Goal: Task Accomplishment & Management: Manage account settings

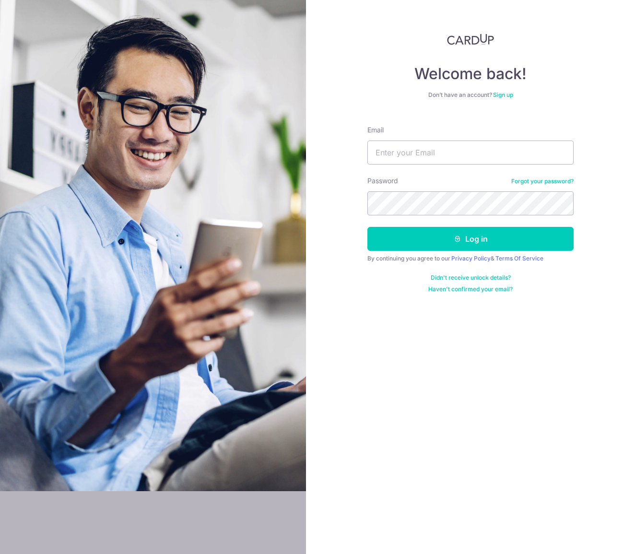
click at [436, 139] on div "Email" at bounding box center [470, 144] width 206 height 39
click at [431, 152] on input "Email" at bounding box center [470, 152] width 206 height 24
click at [571, 152] on input "Email" at bounding box center [470, 152] width 206 height 24
click at [564, 152] on input "Email" at bounding box center [470, 152] width 206 height 24
click at [493, 157] on input "Email" at bounding box center [470, 152] width 206 height 24
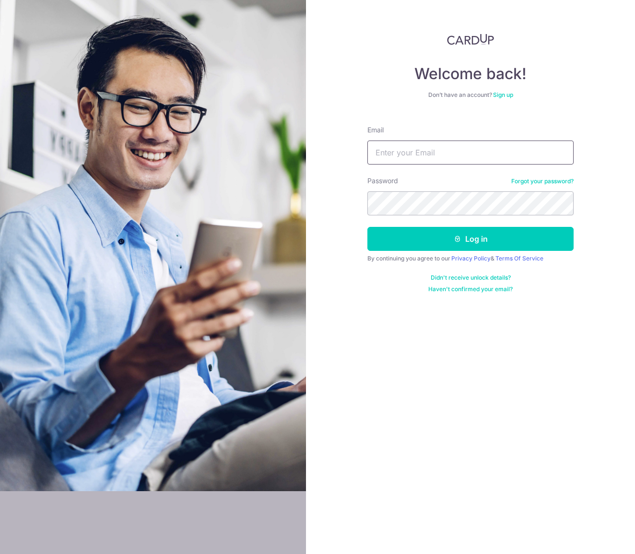
paste input "[EMAIL_ADDRESS][DOMAIN_NAME]"
type input "[EMAIL_ADDRESS][DOMAIN_NAME]"
click at [470, 239] on button "Log in" at bounding box center [470, 239] width 206 height 24
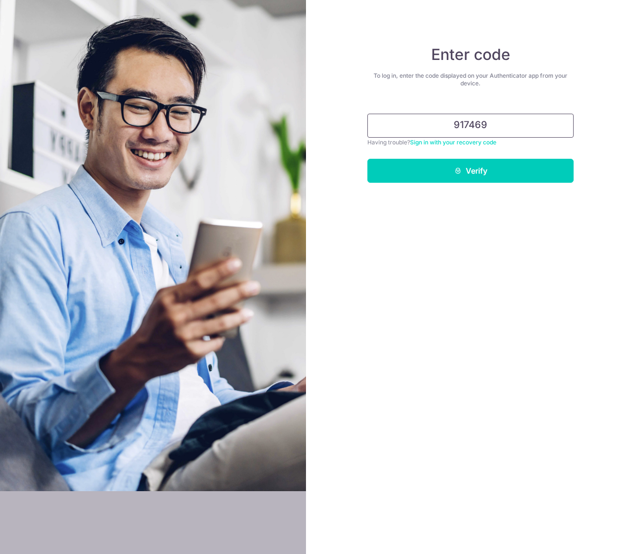
type input "917469"
click at [470, 171] on button "Verify" at bounding box center [470, 171] width 206 height 24
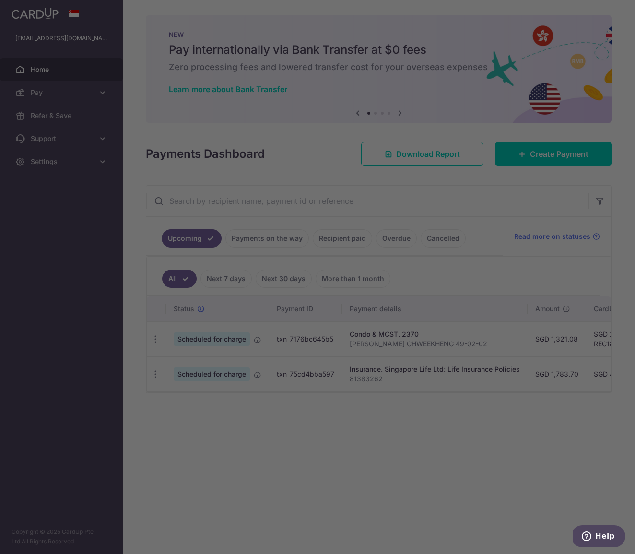
click at [368, 468] on div at bounding box center [320, 279] width 641 height 559
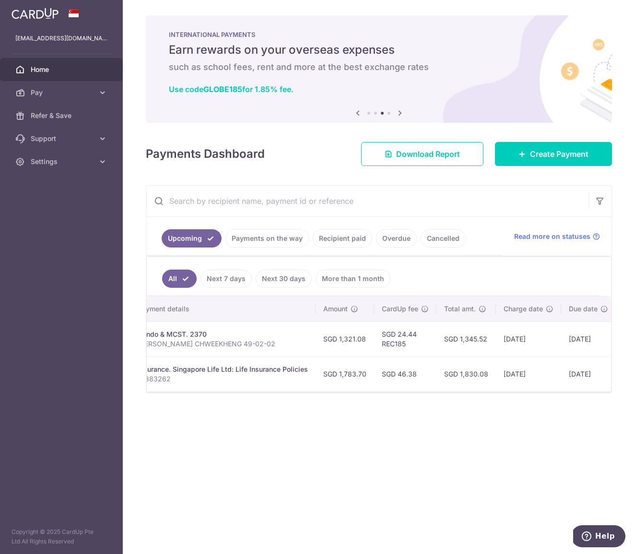
scroll to position [0, 214]
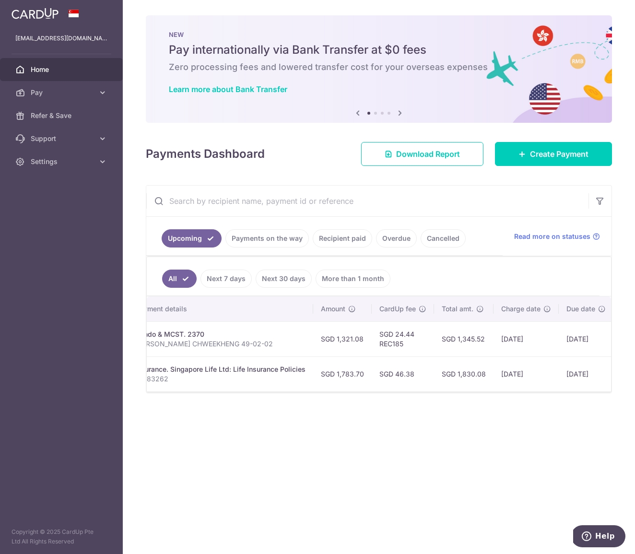
click at [447, 274] on ul "All Next 7 days Next 30 days More than 1 month" at bounding box center [373, 276] width 452 height 39
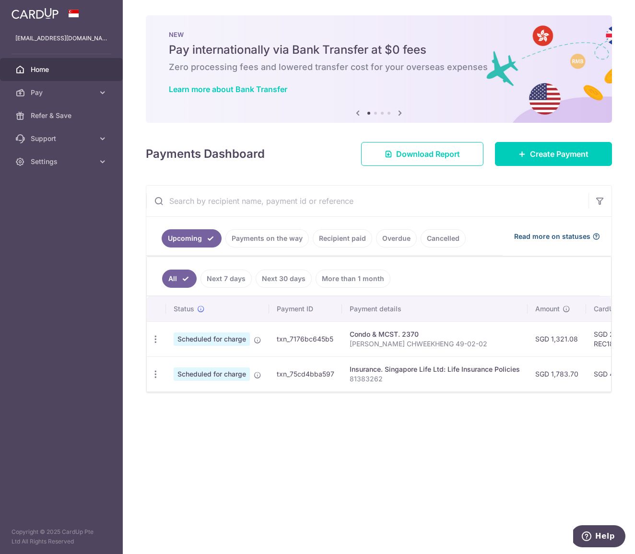
scroll to position [0, 0]
click at [368, 338] on div "Condo & MCST. 2370" at bounding box center [434, 334] width 170 height 10
click at [155, 337] on icon "button" at bounding box center [155, 339] width 10 height 10
click at [187, 363] on span "Update payment" at bounding box center [206, 365] width 65 height 12
radio input "true"
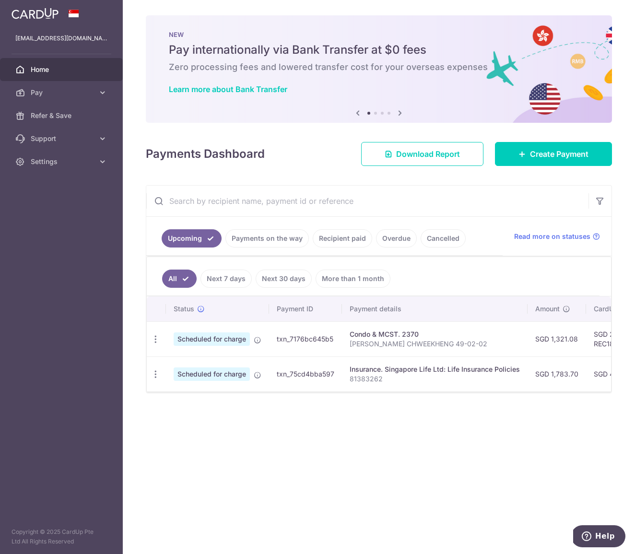
type input "1,321.08"
type input "[DATE]"
type input "[PERSON_NAME] CHWEEKHENG 49-02-02"
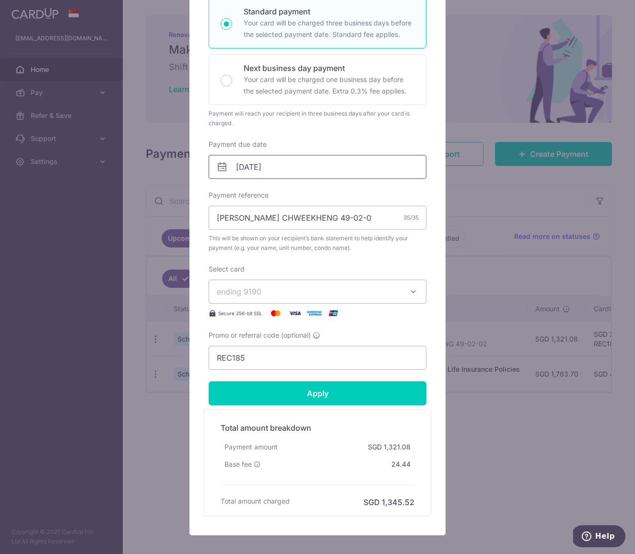
scroll to position [174, 0]
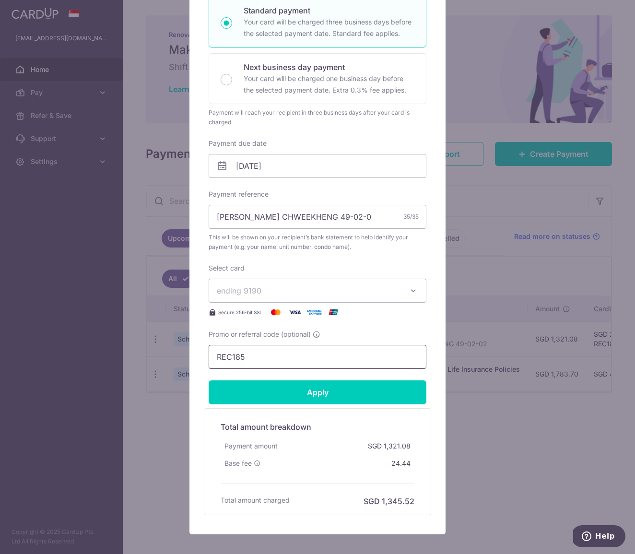
click at [247, 359] on input "REC185" at bounding box center [317, 357] width 218 height 24
paste input "THANKYOU"
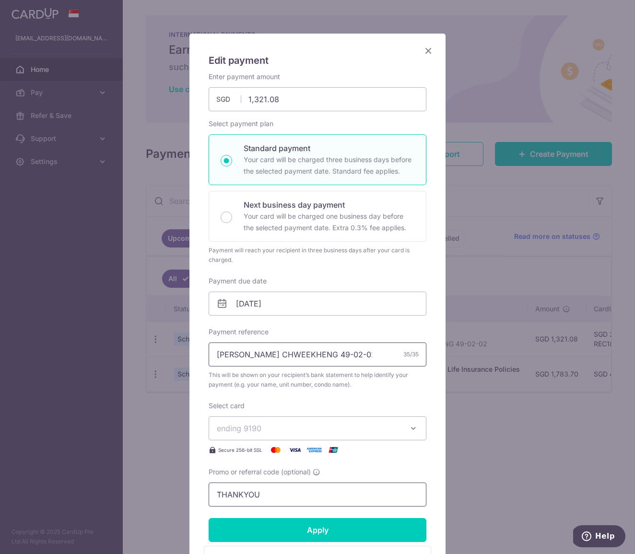
scroll to position [32, 0]
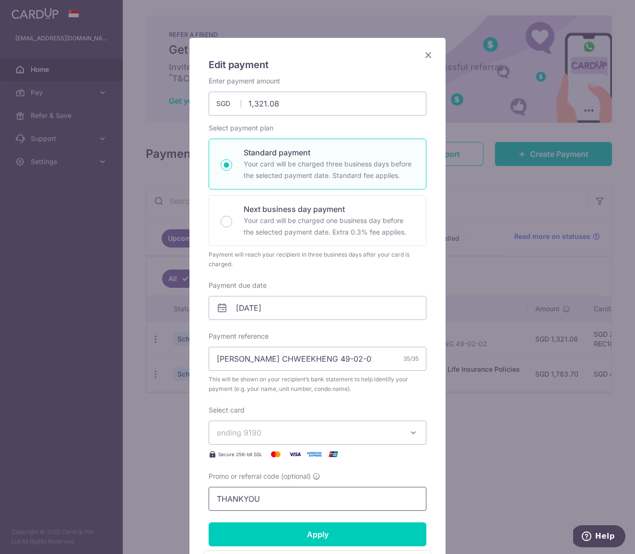
type input "THANKYOU"
click at [401, 432] on button "ending 9190" at bounding box center [317, 432] width 218 height 24
click at [349, 475] on span "**** 9190" at bounding box center [317, 478] width 201 height 12
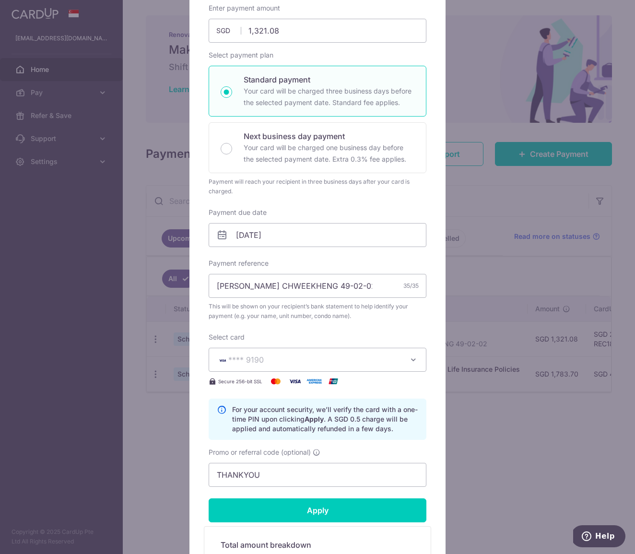
scroll to position [103, 0]
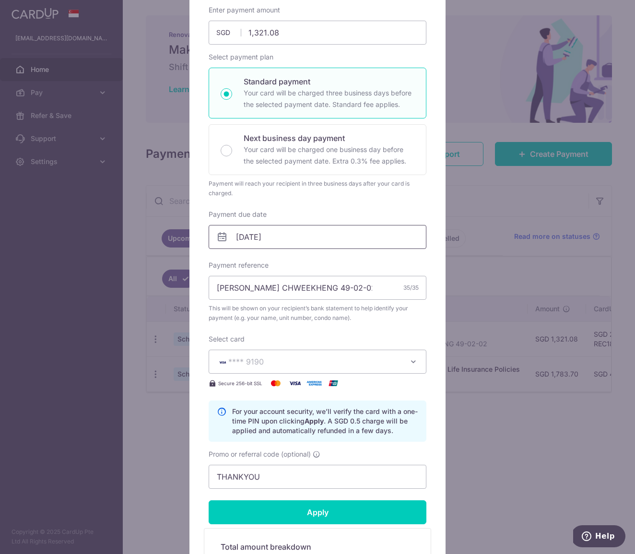
click at [275, 246] on input "27/11/2025" at bounding box center [317, 237] width 218 height 24
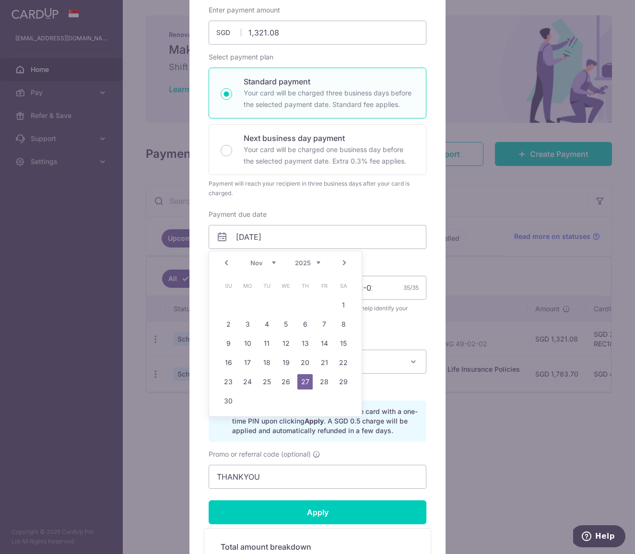
click at [223, 260] on link "Prev" at bounding box center [226, 263] width 12 height 12
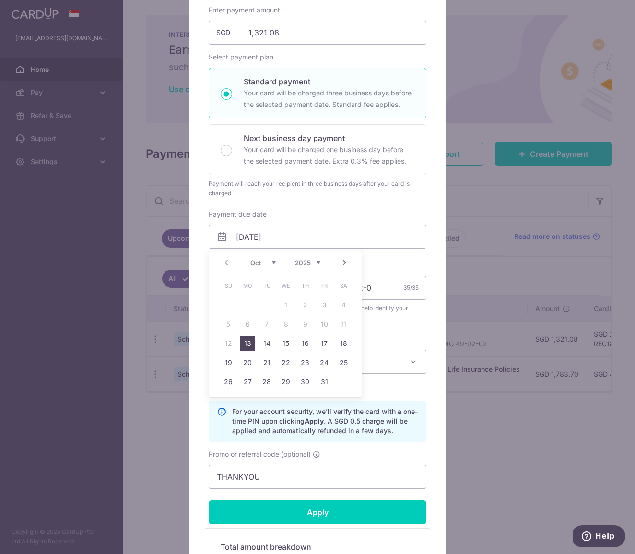
click at [248, 343] on link "13" at bounding box center [247, 342] width 15 height 15
type input "13/10/2025"
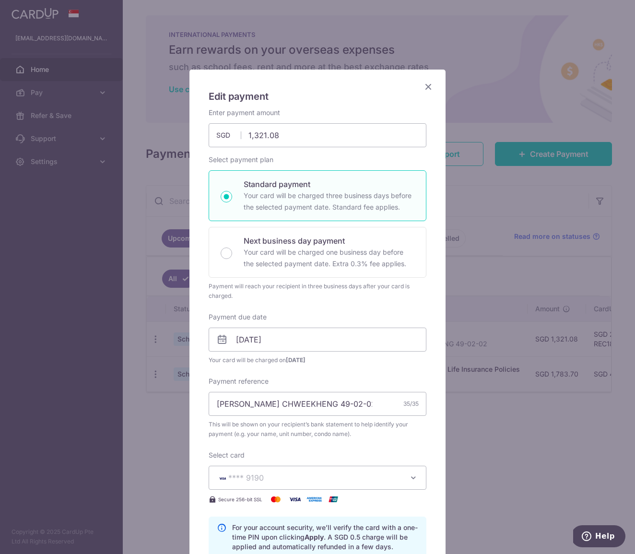
scroll to position [0, 0]
click at [427, 83] on icon "Close" at bounding box center [428, 87] width 12 height 12
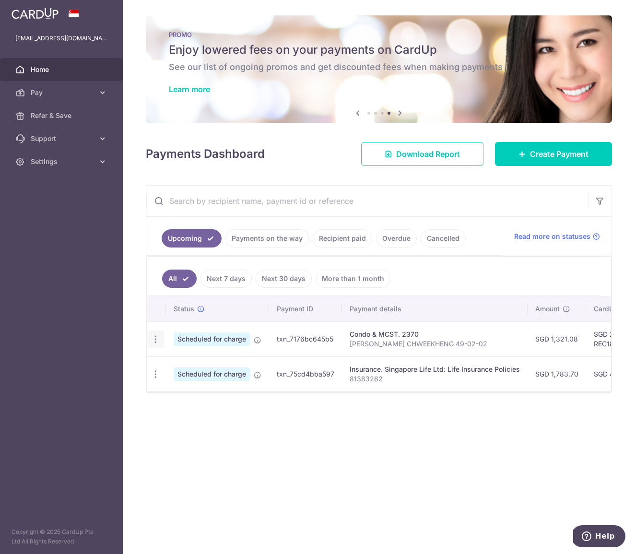
click at [154, 339] on icon "button" at bounding box center [155, 339] width 10 height 10
click at [185, 372] on link "Update payment" at bounding box center [197, 365] width 100 height 23
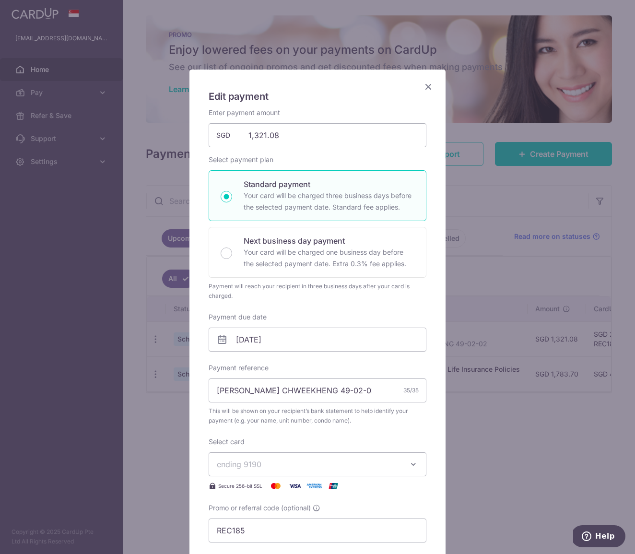
click at [428, 84] on icon "Close" at bounding box center [428, 87] width 12 height 12
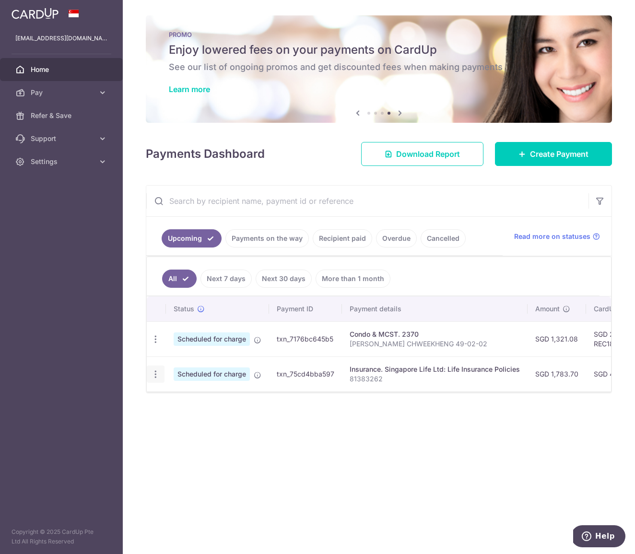
click at [161, 373] on div "Update payment Cancel payment" at bounding box center [156, 374] width 18 height 18
click at [153, 374] on icon "button" at bounding box center [155, 374] width 10 height 10
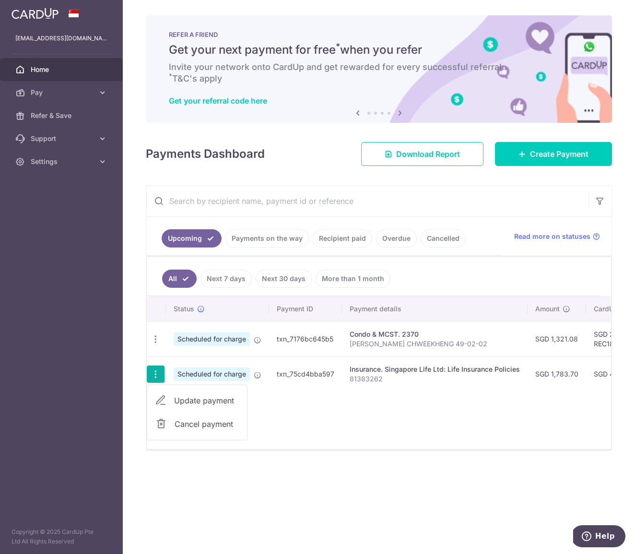
click at [173, 393] on link "Update payment" at bounding box center [197, 400] width 100 height 23
type input "1,783.70"
radio input "true"
type input "[DATE]"
type input "81383262"
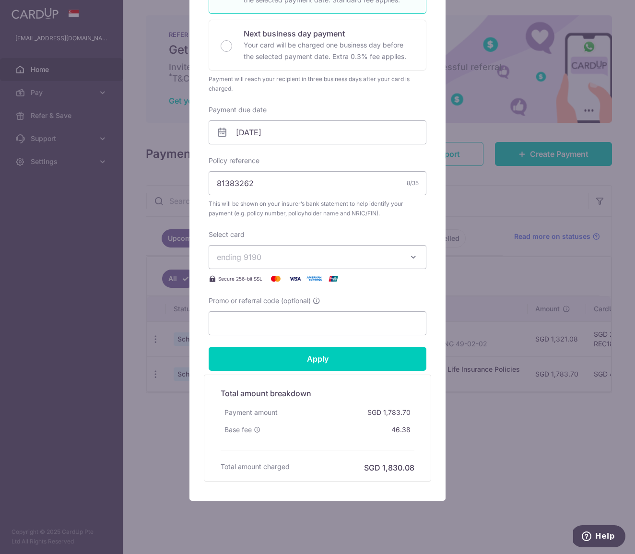
scroll to position [208, 0]
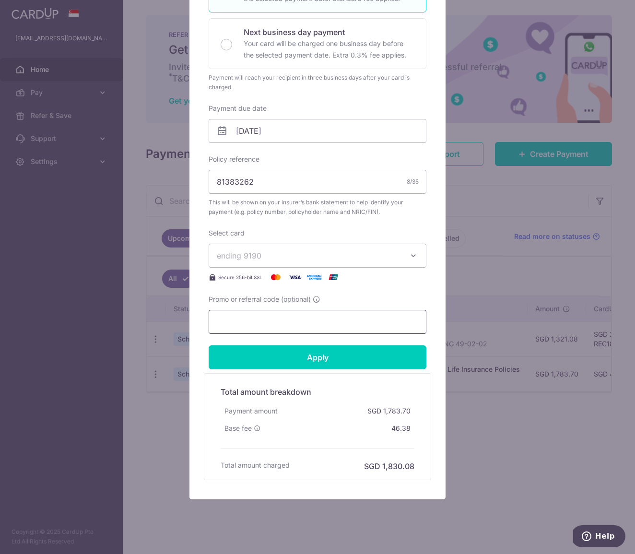
click at [255, 324] on input "Promo or referral code (optional)" at bounding box center [317, 322] width 218 height 24
paste input "THANKYOU"
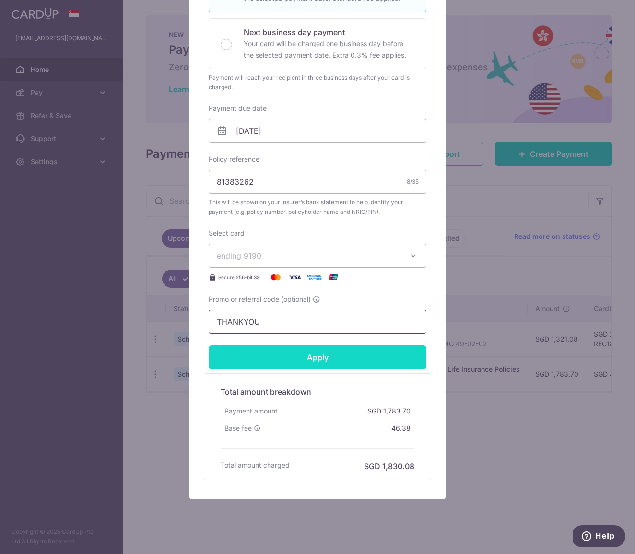
type input "THANKYOU"
click at [321, 356] on input "Apply" at bounding box center [317, 357] width 218 height 24
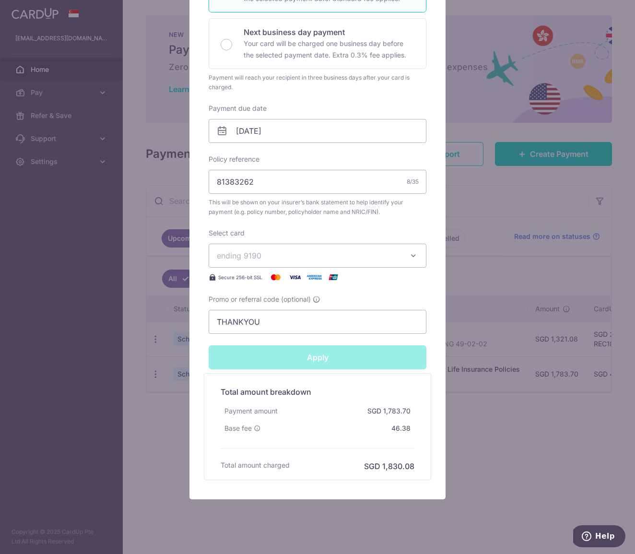
type input "Successfully Applied"
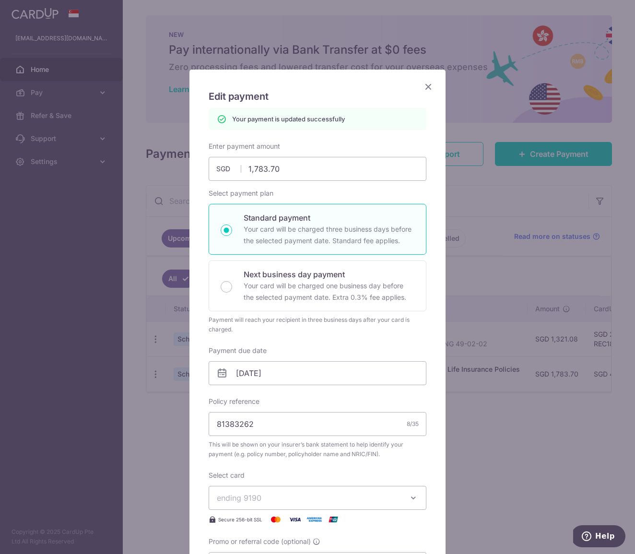
scroll to position [0, 0]
click at [422, 92] on h5 "Edit payment" at bounding box center [317, 96] width 218 height 15
click at [426, 86] on icon "Close" at bounding box center [428, 87] width 12 height 12
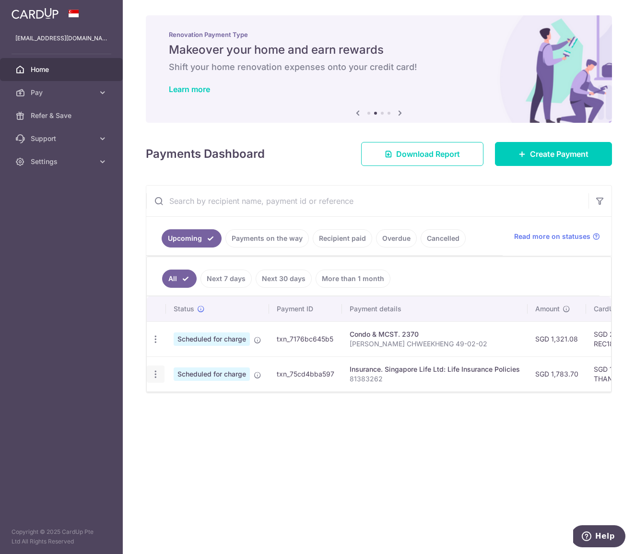
click at [154, 374] on icon "button" at bounding box center [155, 374] width 10 height 10
click at [168, 396] on link "Update payment" at bounding box center [197, 400] width 100 height 23
radio input "true"
type input "1,783.70"
type input "[DATE]"
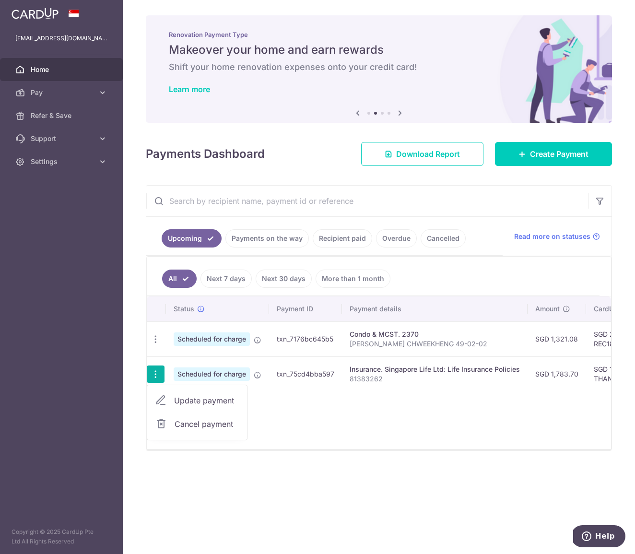
type input "81383262"
type input "THANKYOU"
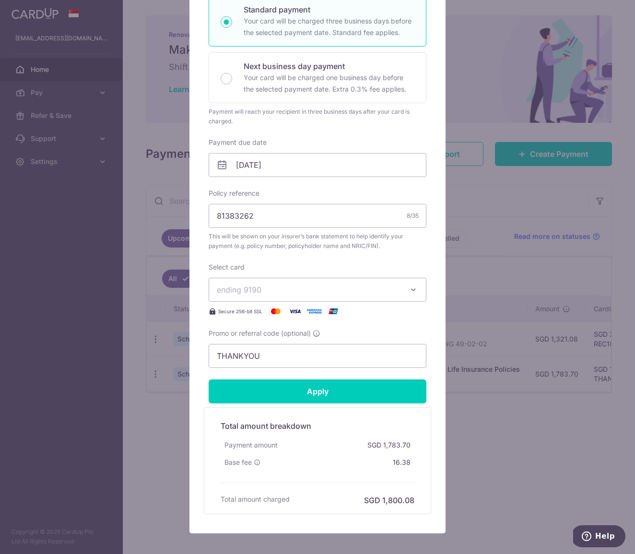
scroll to position [178, 0]
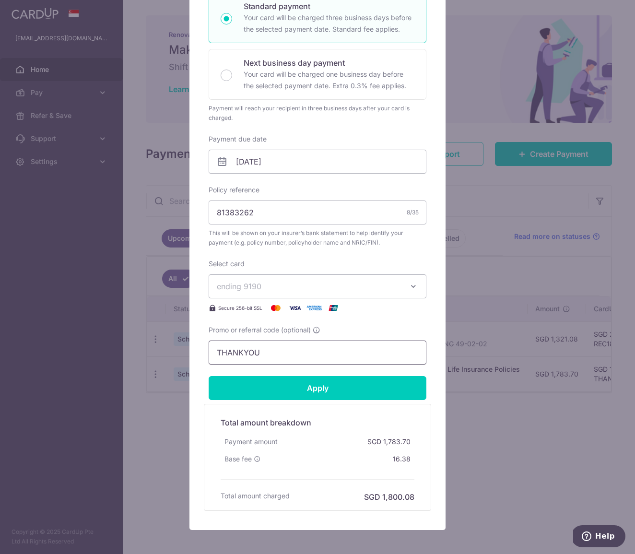
click at [288, 357] on input "THANKYOU" at bounding box center [317, 352] width 218 height 24
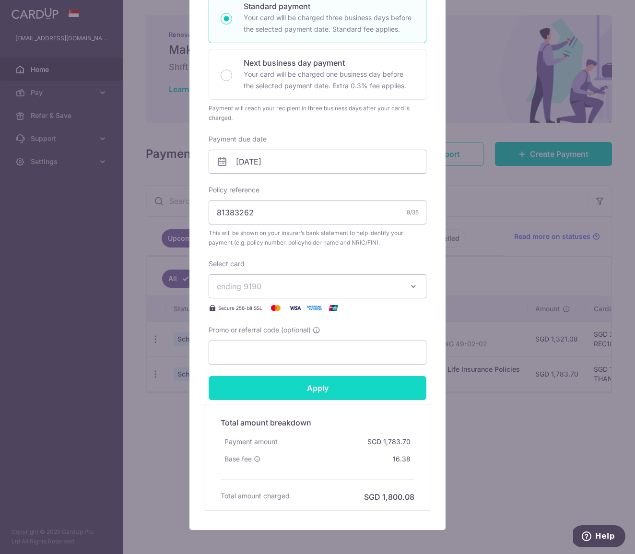
click at [316, 389] on input "Apply" at bounding box center [317, 388] width 218 height 24
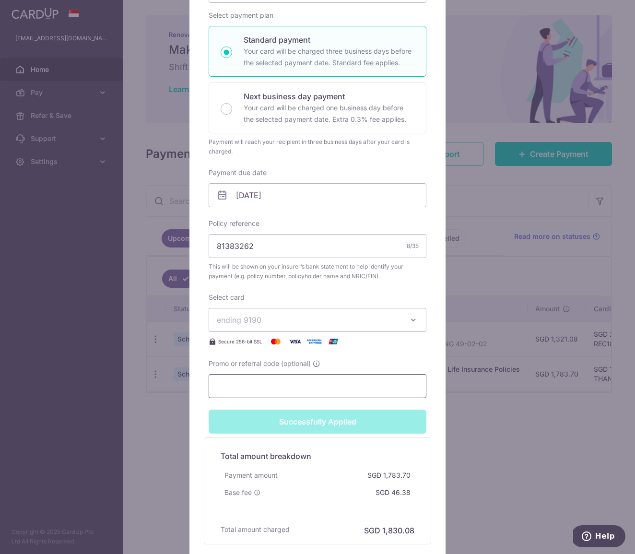
click at [298, 380] on input "Promo or referral code (optional)" at bounding box center [317, 386] width 218 height 24
type input "Apply"
paste input "THANKYOU"
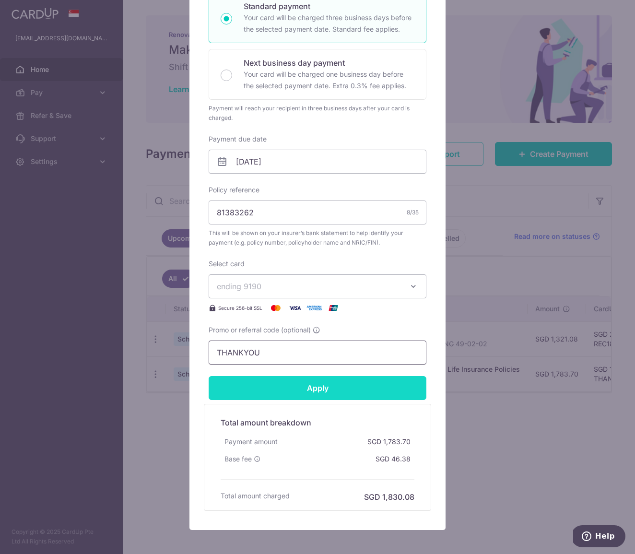
type input "THANKYOU"
click at [298, 394] on input "Apply" at bounding box center [317, 388] width 218 height 24
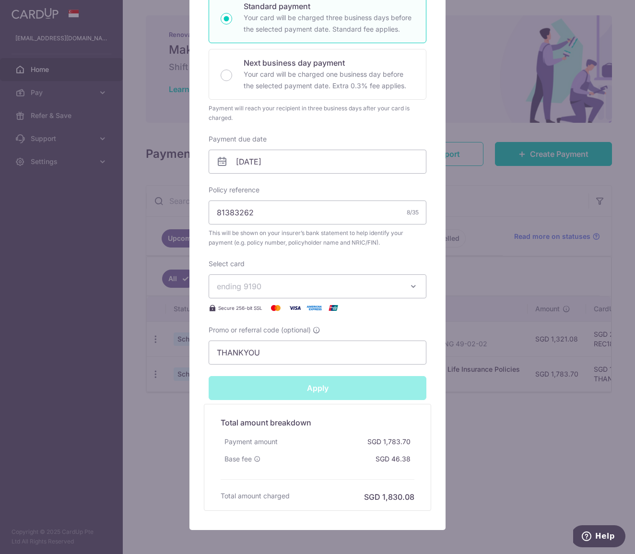
type input "Successfully Applied"
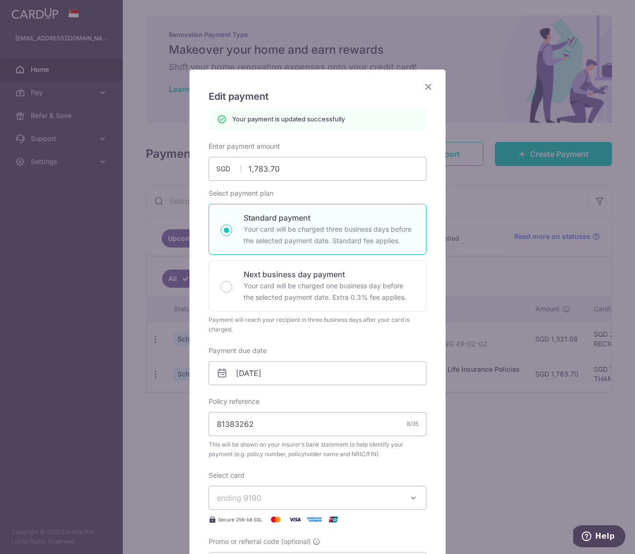
scroll to position [0, 0]
click at [432, 93] on div "Edit payment By clicking apply, you will make changes to all payments to Singap…" at bounding box center [317, 404] width 256 height 671
click at [428, 84] on icon "Close" at bounding box center [428, 87] width 12 height 12
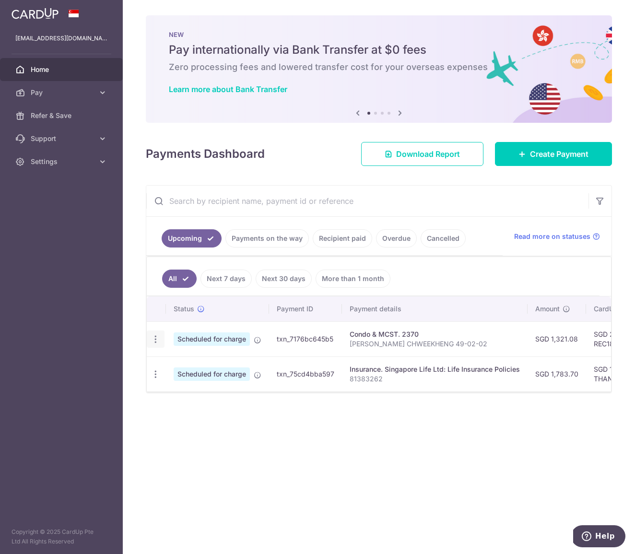
click at [158, 338] on icon "button" at bounding box center [155, 339] width 10 height 10
click at [191, 366] on span "Update payment" at bounding box center [206, 365] width 65 height 12
radio input "true"
type input "1,321.08"
type input "[DATE]"
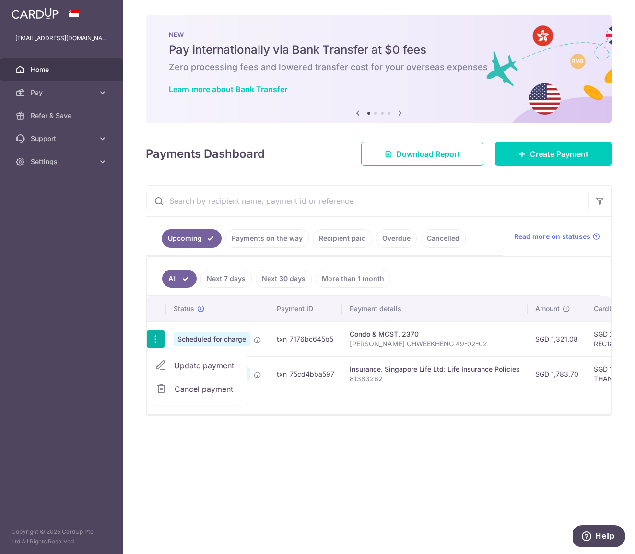
type input "[PERSON_NAME] CHWEEKHENG 49-02-02"
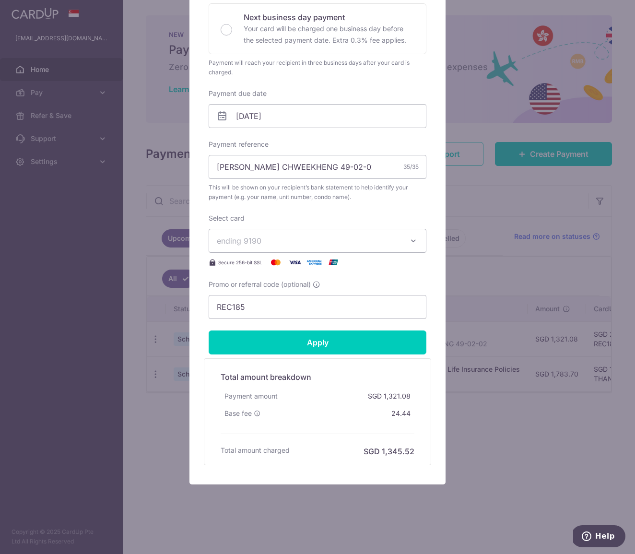
scroll to position [223, 0]
click at [267, 311] on input "REC185" at bounding box center [317, 307] width 218 height 24
paste input "THANKYOU"
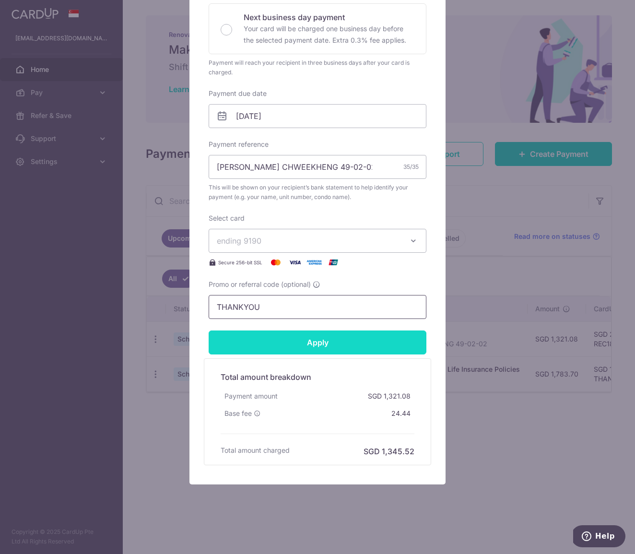
type input "THANKYOU"
click at [291, 353] on input "Apply" at bounding box center [317, 342] width 218 height 24
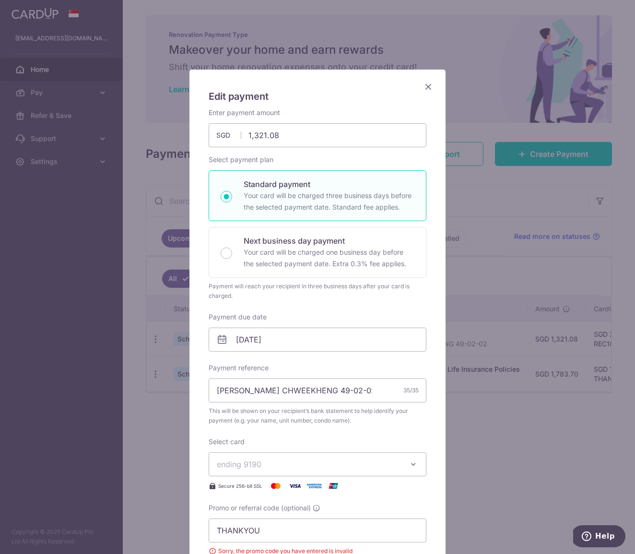
scroll to position [0, 0]
click at [427, 86] on icon "Close" at bounding box center [428, 87] width 12 height 12
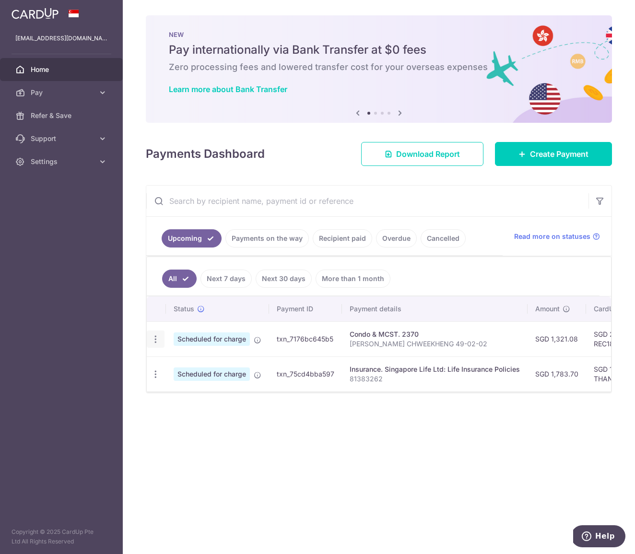
click at [160, 340] on icon "button" at bounding box center [155, 339] width 10 height 10
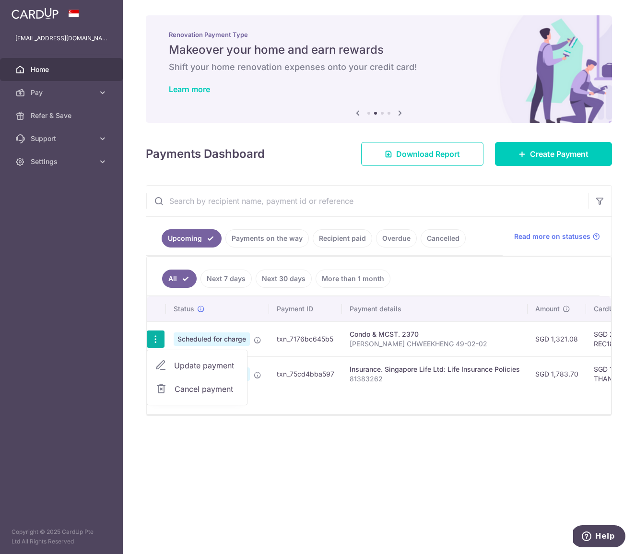
click at [192, 361] on span "Update payment" at bounding box center [206, 365] width 65 height 12
radio input "true"
type input "1,321.08"
type input "[DATE]"
type input "[PERSON_NAME] CHWEEKHENG 49-02-02"
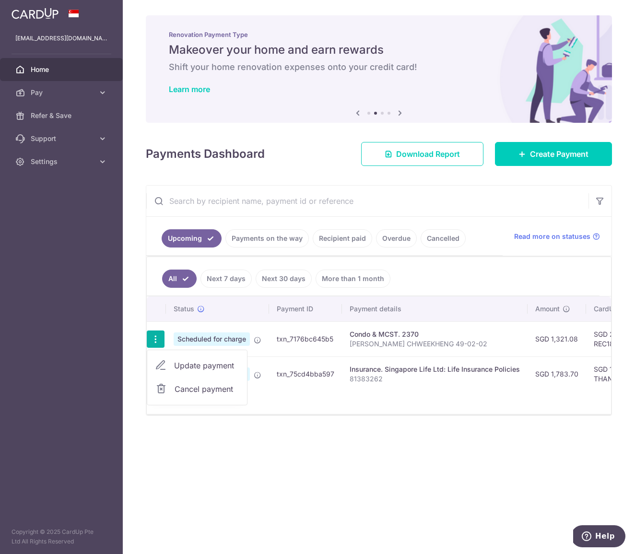
type input "REC185"
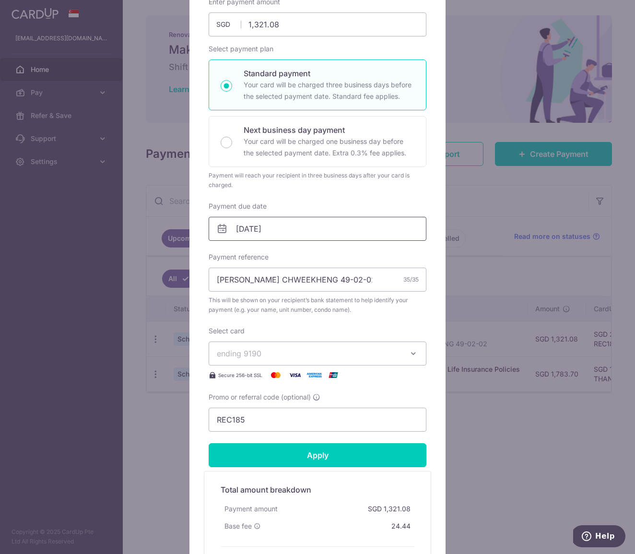
scroll to position [134, 0]
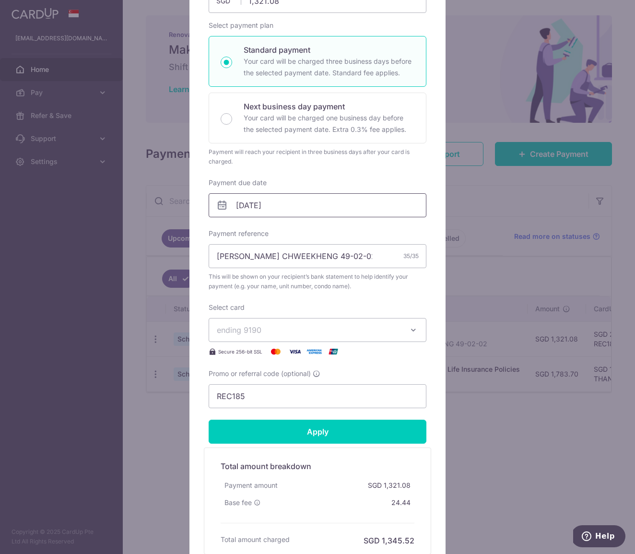
click at [255, 201] on input "[DATE]" at bounding box center [317, 205] width 218 height 24
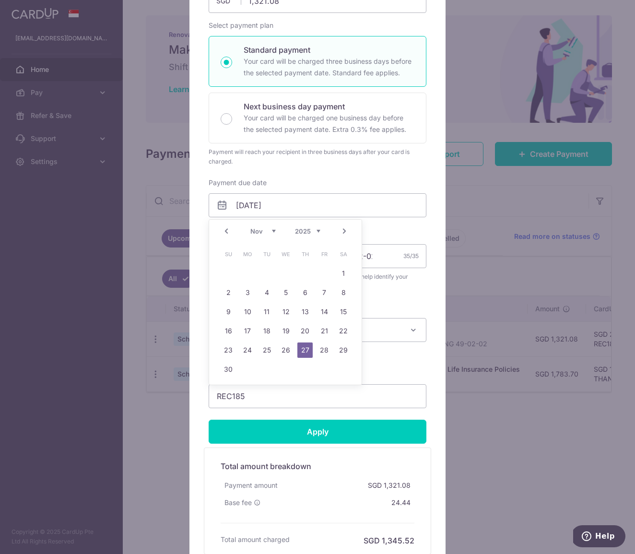
click at [228, 224] on div "Prev Next Oct Nov [DATE] 2026 2027 2028 2029 2030 2031 2032 2033 2034 2035" at bounding box center [285, 231] width 152 height 23
click at [228, 234] on link "Prev" at bounding box center [226, 231] width 12 height 12
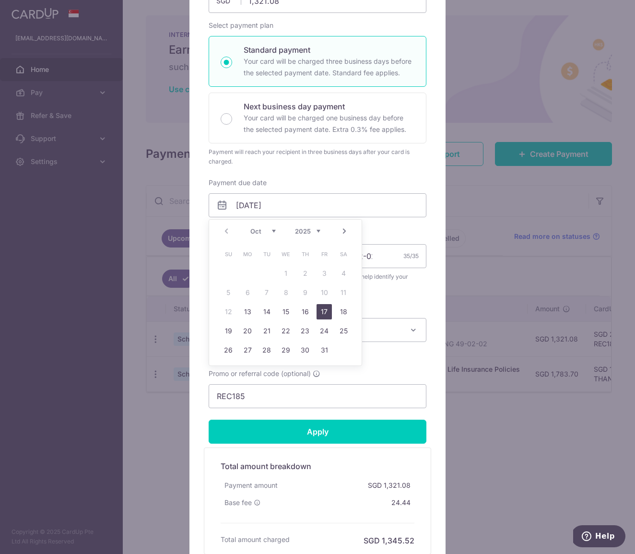
click at [324, 311] on link "17" at bounding box center [323, 311] width 15 height 15
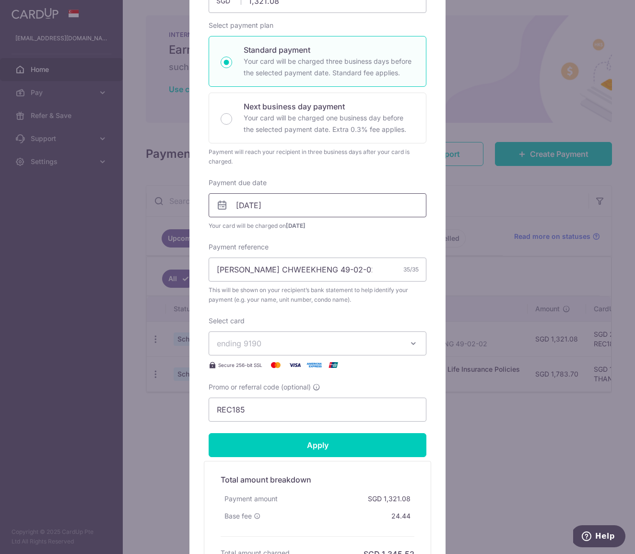
click at [308, 207] on input "17/10/2025" at bounding box center [317, 205] width 218 height 24
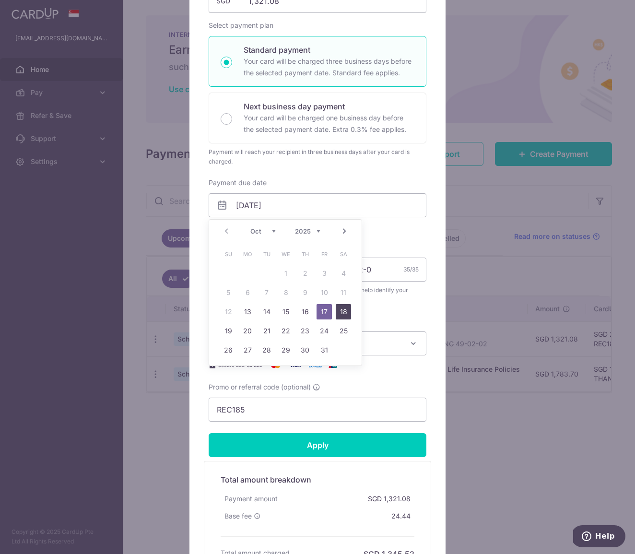
click at [342, 312] on link "18" at bounding box center [342, 311] width 15 height 15
type input "[DATE]"
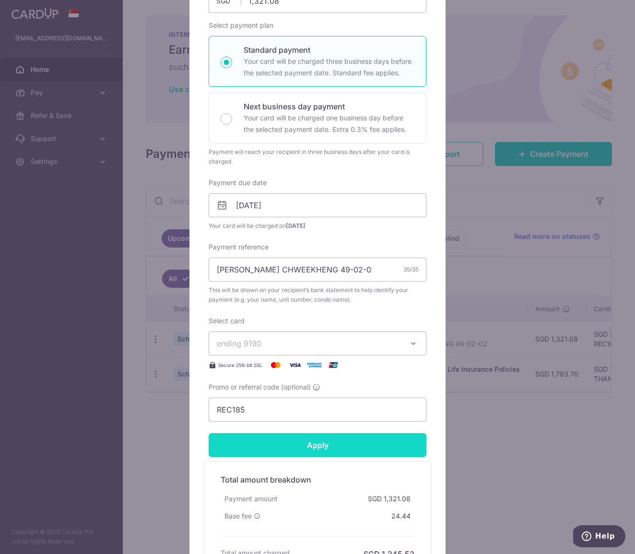
click at [314, 448] on input "Apply" at bounding box center [317, 445] width 218 height 24
type input "Successfully Applied"
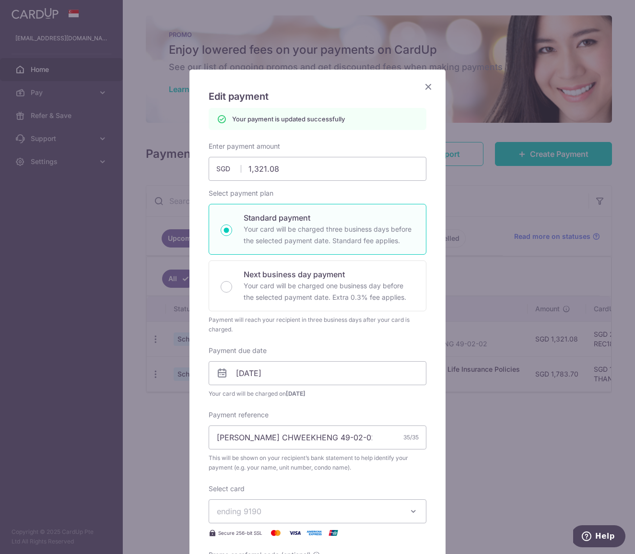
scroll to position [0, 0]
click at [435, 80] on div "Edit payment By clicking apply, you will make changes to all payments to 2370 s…" at bounding box center [317, 411] width 256 height 685
click at [431, 84] on icon "Close" at bounding box center [428, 87] width 12 height 12
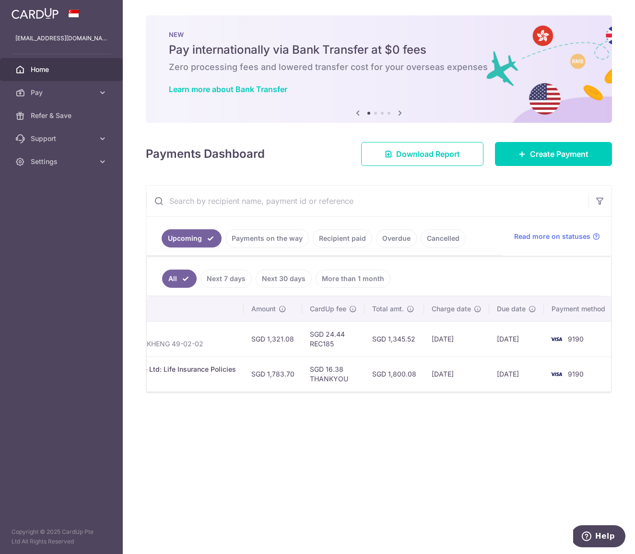
scroll to position [0, 283]
